Goal: Task Accomplishment & Management: Complete application form

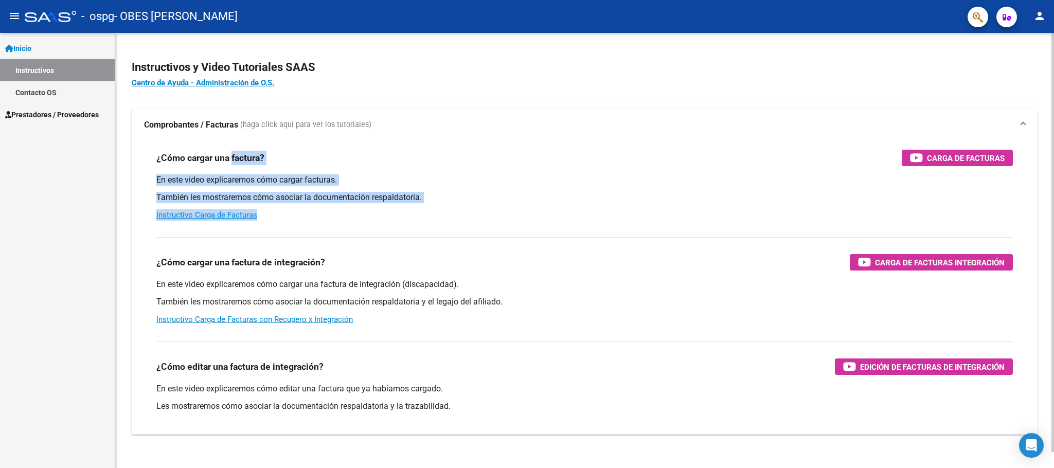
drag, startPoint x: 589, startPoint y: 210, endPoint x: 232, endPoint y: 146, distance: 362.9
click at [232, 146] on div "¿Cómo cargar una factura? Carga de Facturas En este video explicaremos cómo car…" at bounding box center [584, 184] width 881 height 87
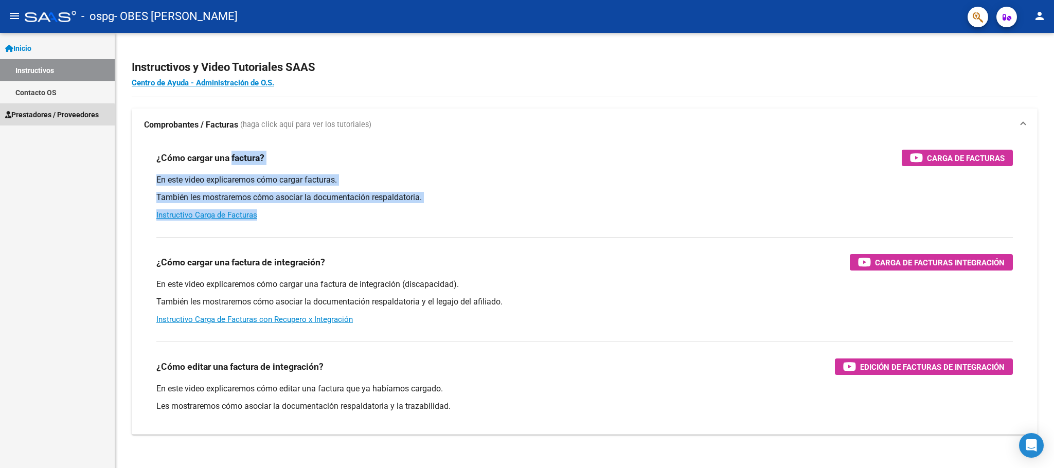
click at [51, 116] on span "Prestadores / Proveedores" at bounding box center [52, 114] width 94 height 11
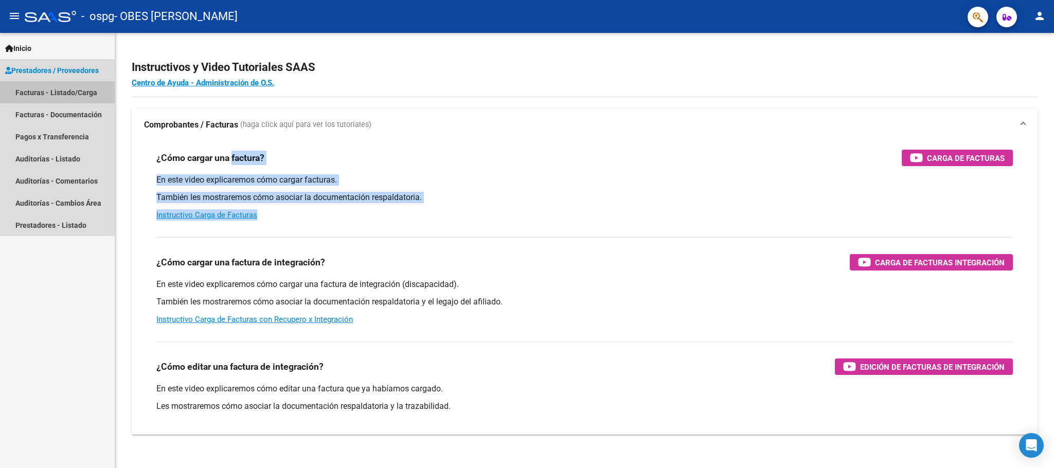
click at [59, 90] on link "Facturas - Listado/Carga" at bounding box center [57, 92] width 115 height 22
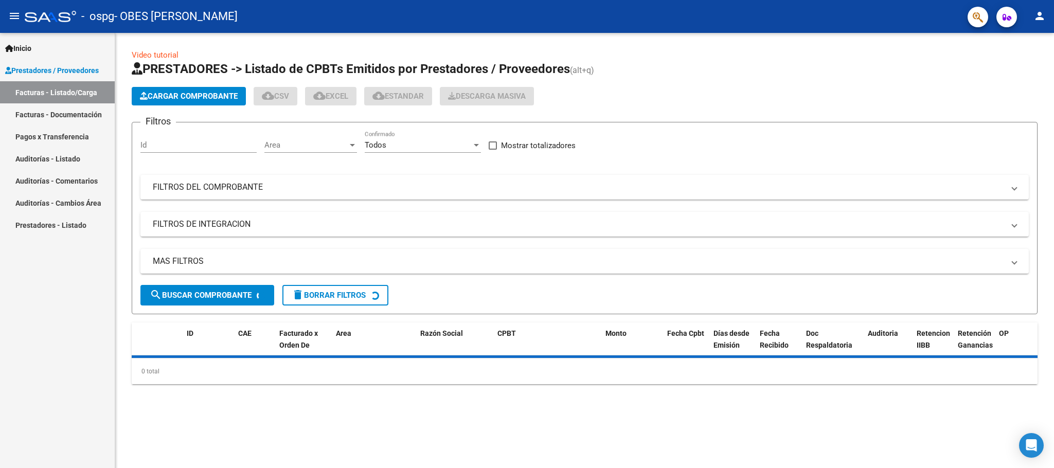
click at [220, 144] on input "Id" at bounding box center [198, 144] width 116 height 9
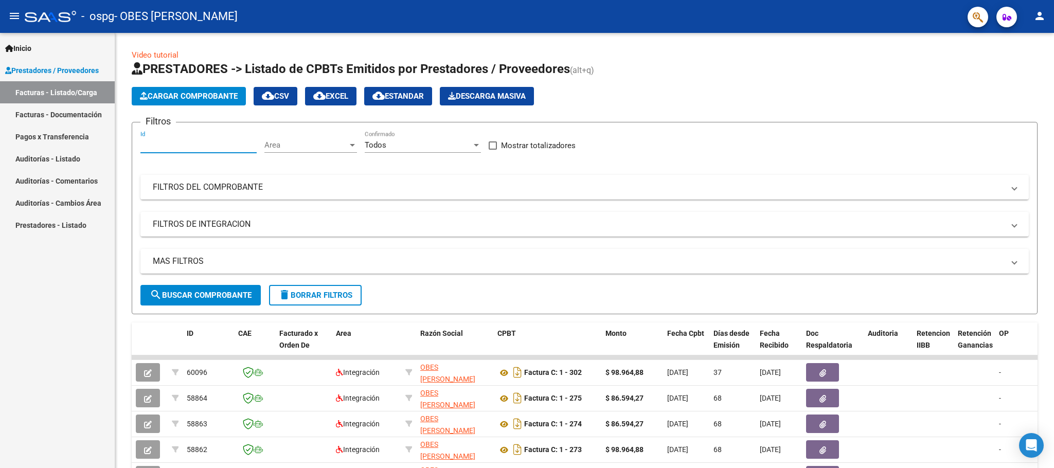
click at [210, 96] on span "Cargar Comprobante" at bounding box center [189, 96] width 98 height 9
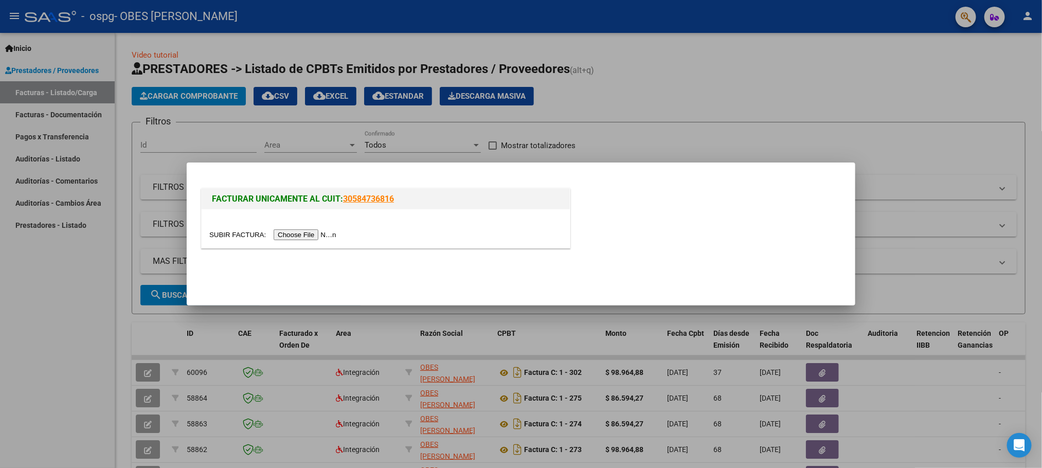
click at [326, 235] on input "file" at bounding box center [274, 234] width 130 height 11
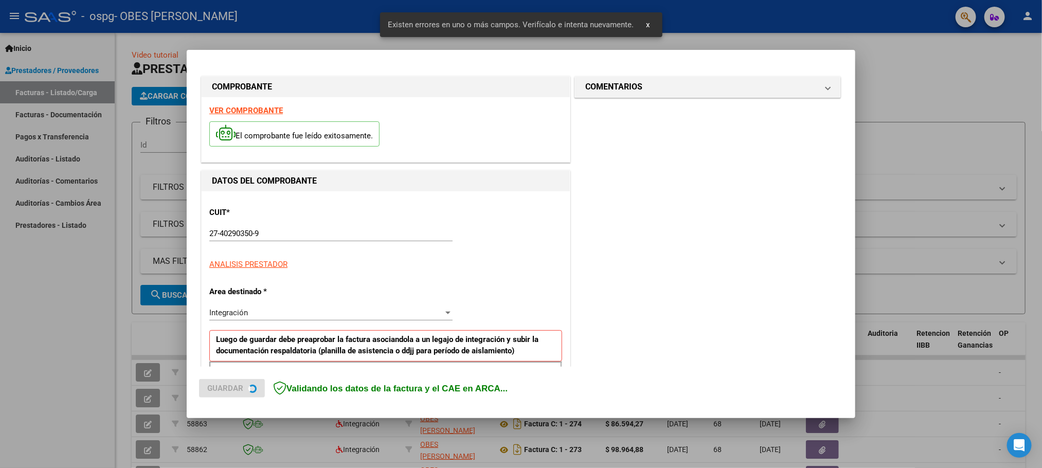
scroll to position [189, 0]
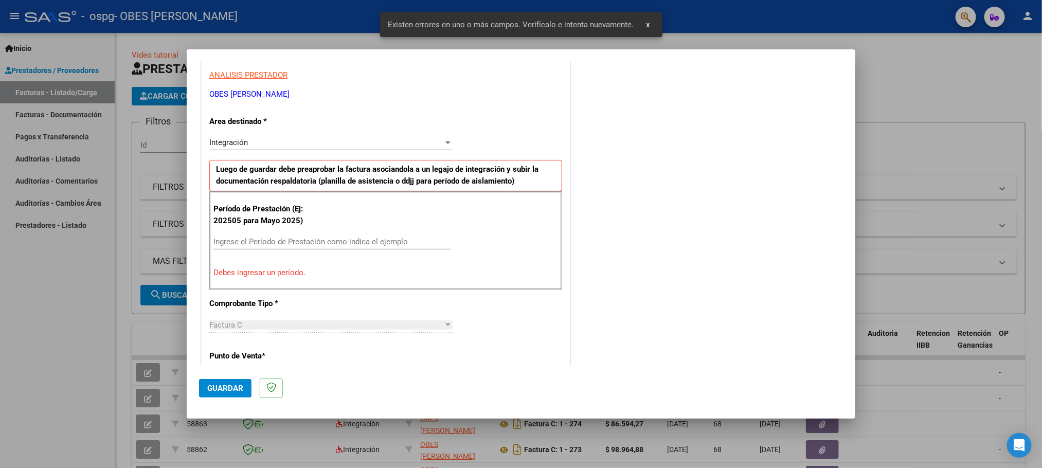
click at [363, 242] on input "Ingrese el Período de Prestación como indica el ejemplo" at bounding box center [333, 241] width 238 height 9
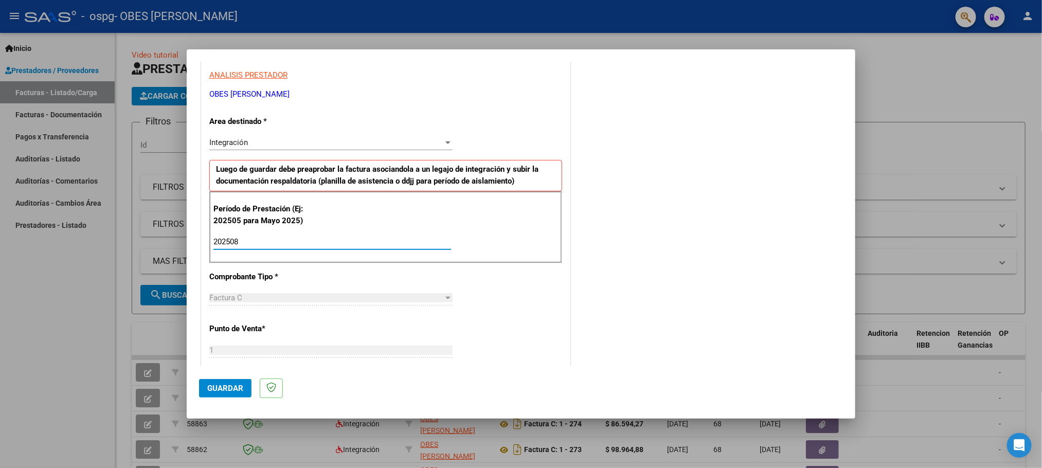
type input "202508"
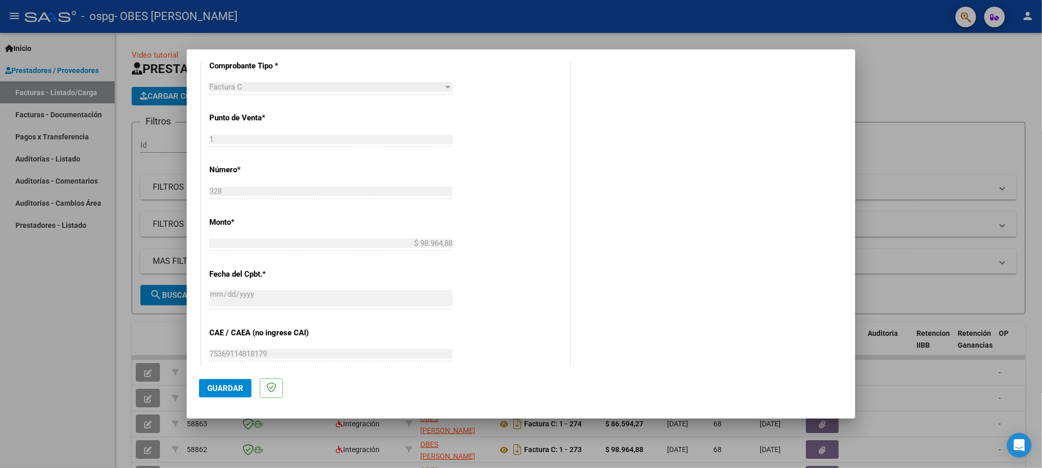
scroll to position [603, 0]
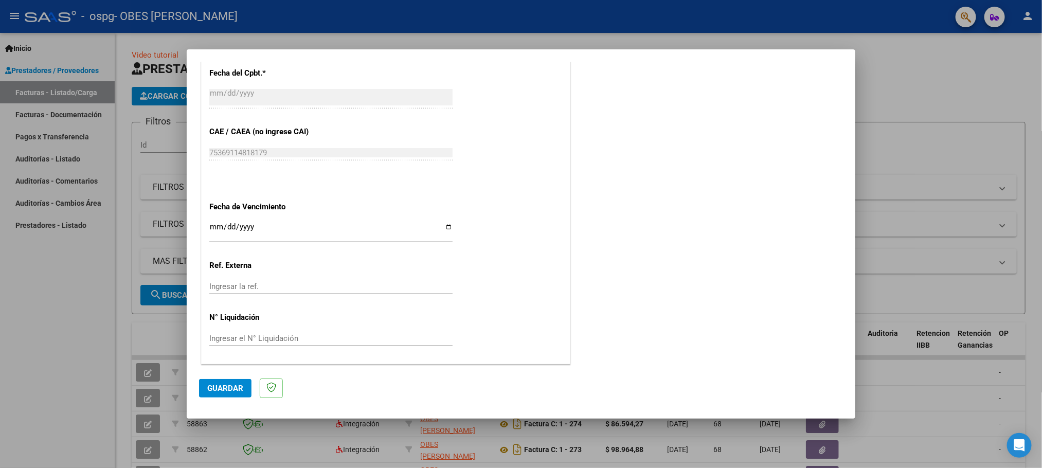
click at [216, 393] on span "Guardar" at bounding box center [225, 388] width 36 height 9
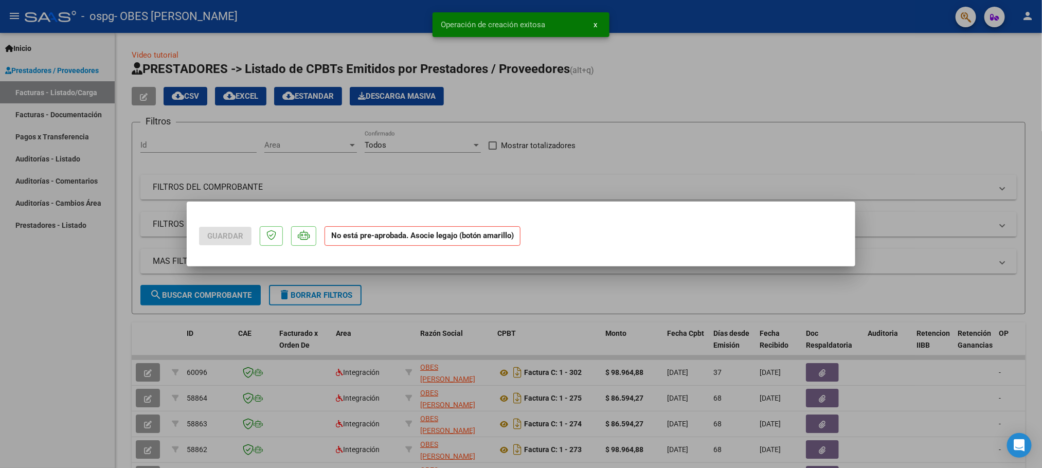
scroll to position [0, 0]
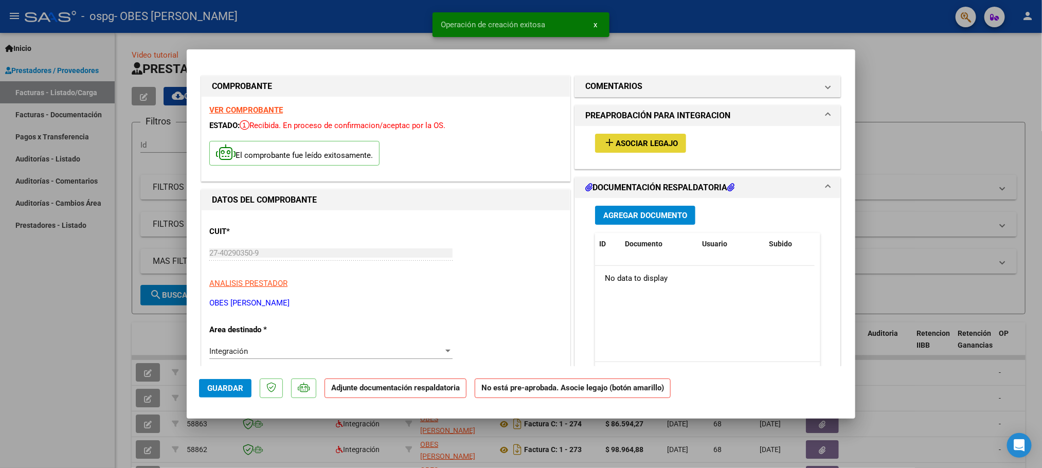
click at [645, 139] on span "Asociar Legajo" at bounding box center [647, 143] width 62 height 9
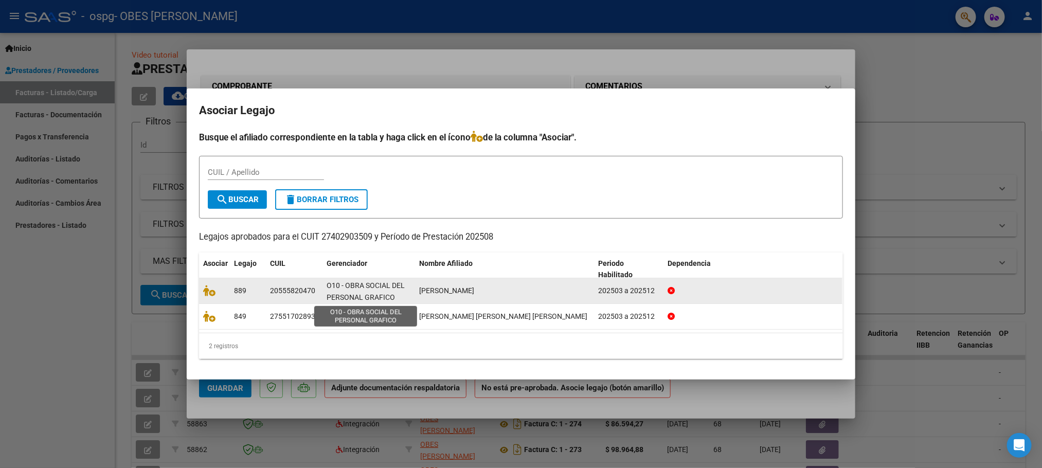
click at [377, 288] on span "O10 - OBRA SOCIAL DEL PERSONAL GRAFICO" at bounding box center [366, 291] width 78 height 20
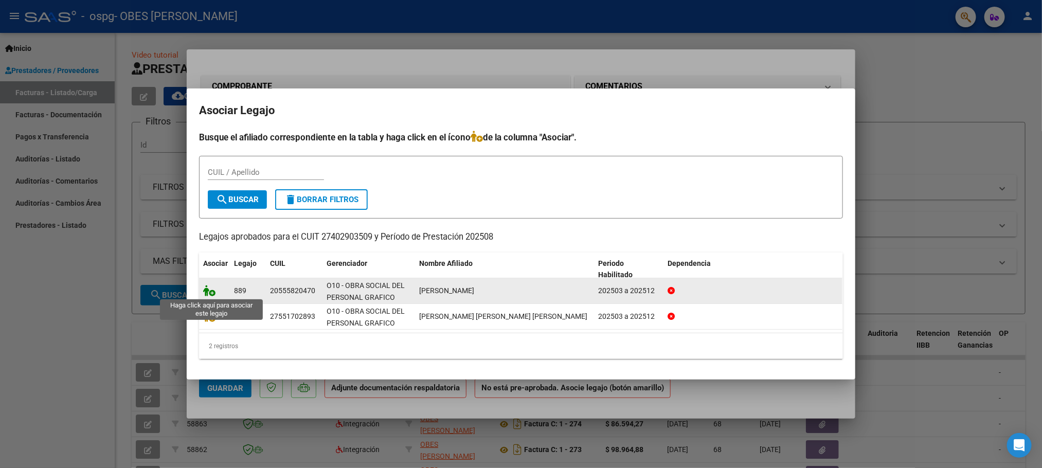
click at [213, 291] on icon at bounding box center [209, 290] width 12 height 11
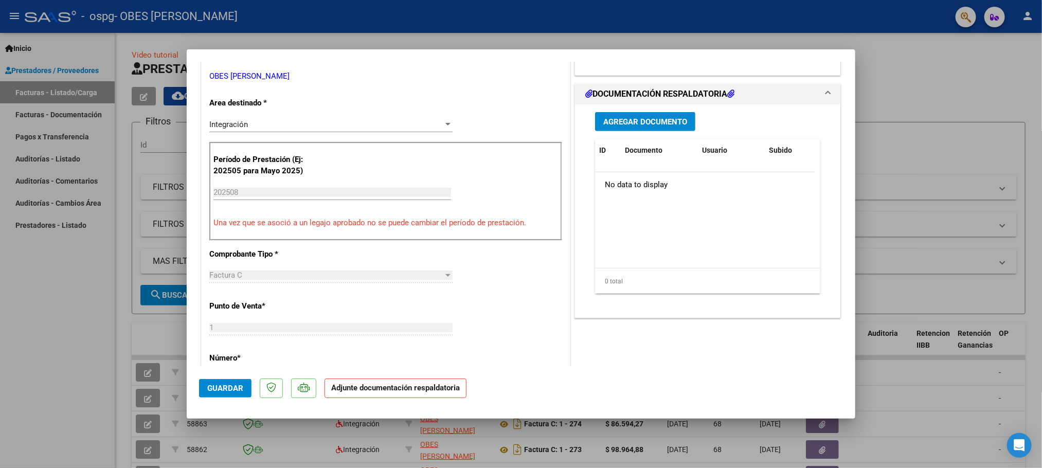
scroll to position [209, 0]
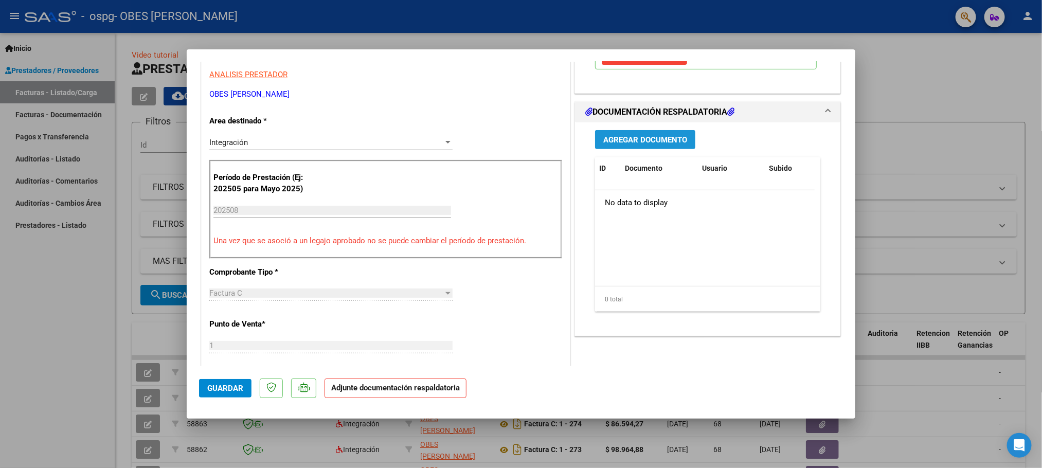
click at [638, 145] on span "Agregar Documento" at bounding box center [645, 139] width 84 height 9
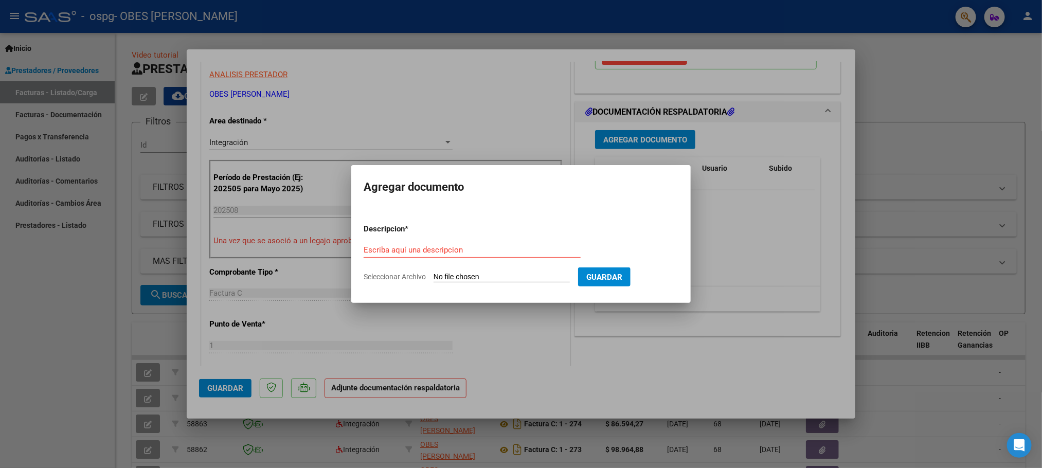
click at [503, 273] on input "Seleccionar Archivo" at bounding box center [502, 278] width 136 height 10
type input "C:\fakepath\[PERSON_NAME] PA [PERSON_NAME] .pdf"
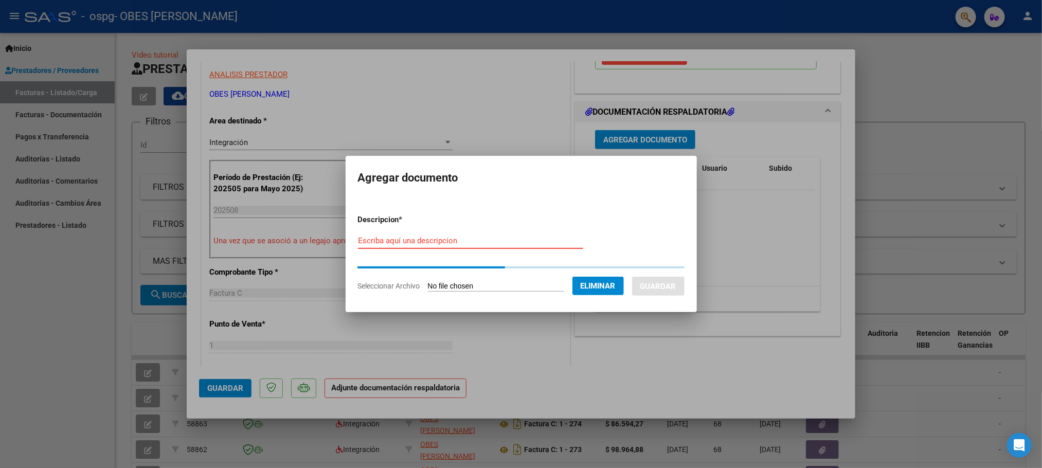
drag, startPoint x: 454, startPoint y: 242, endPoint x: 456, endPoint y: 236, distance: 6.4
click at [454, 237] on input "Escriba aquí una descripcion" at bounding box center [470, 240] width 225 height 9
click at [456, 236] on input "Escriba aquí una descripcion" at bounding box center [470, 240] width 225 height 9
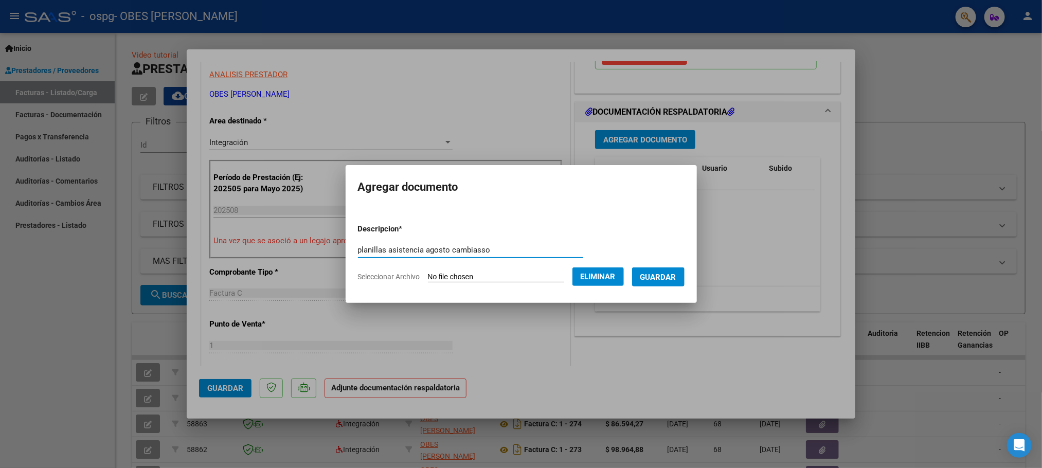
type input "planillas asistencia agosto cambiasso"
click at [664, 277] on span "Guardar" at bounding box center [659, 277] width 36 height 9
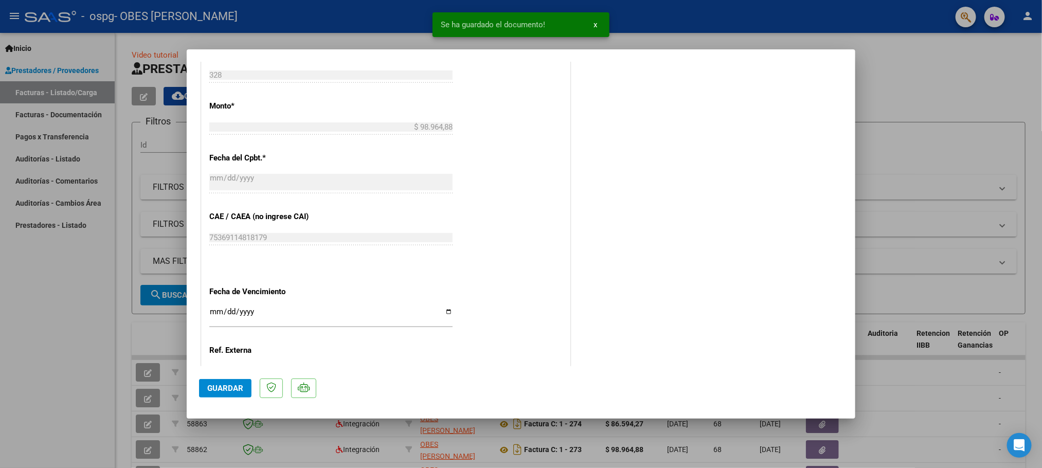
scroll to position [619, 0]
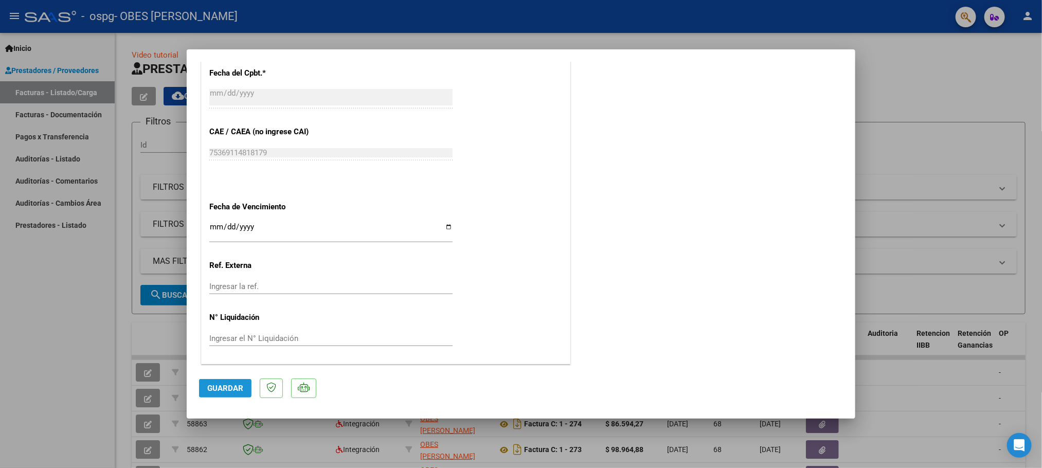
click at [213, 389] on span "Guardar" at bounding box center [225, 388] width 36 height 9
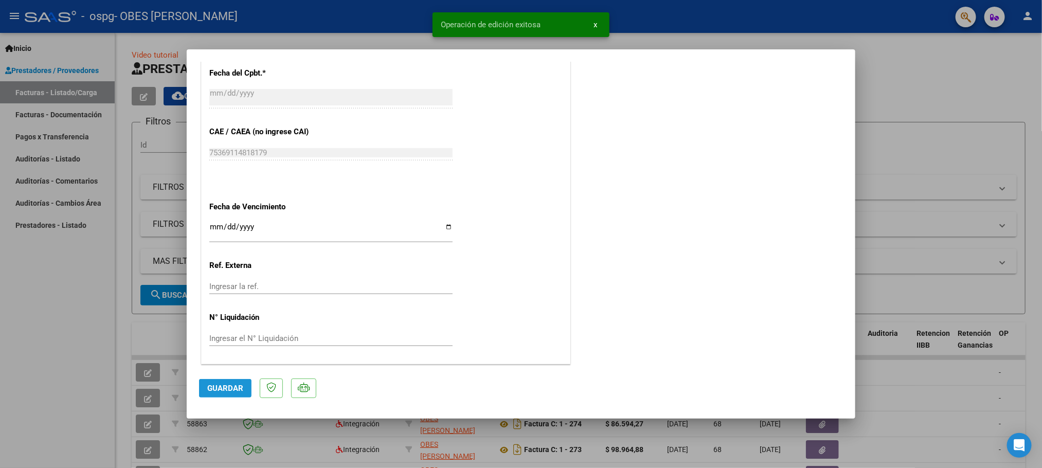
click at [216, 389] on span "Guardar" at bounding box center [225, 388] width 36 height 9
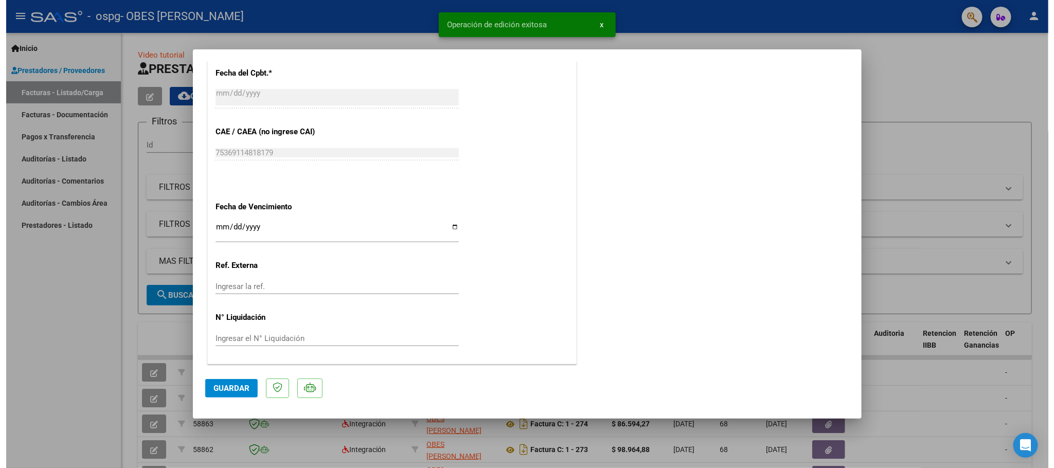
scroll to position [0, 0]
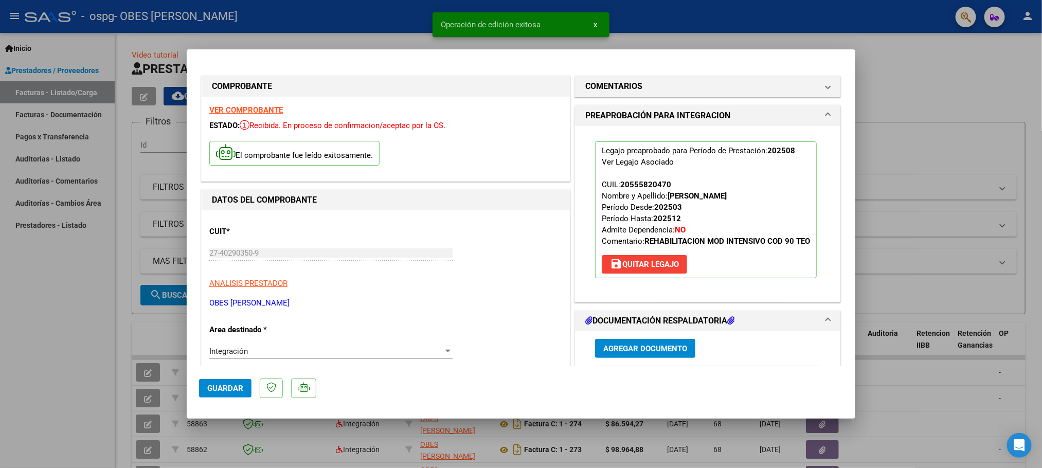
click at [873, 81] on div at bounding box center [521, 234] width 1042 height 468
